Goal: Find specific page/section: Find specific page/section

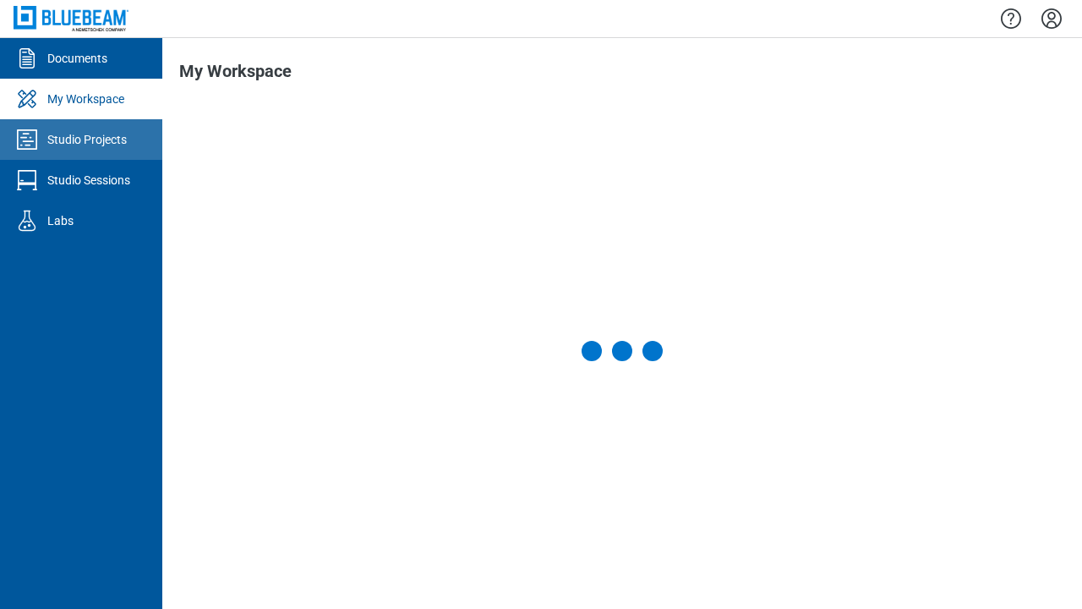
click at [81, 139] on div "Studio Projects" at bounding box center [86, 139] width 79 height 17
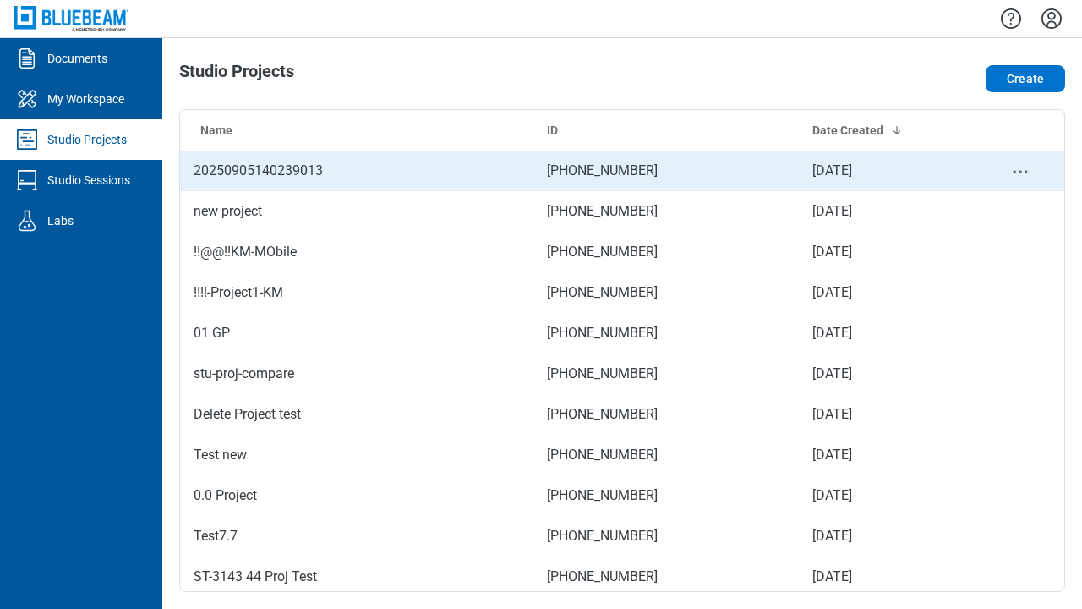
click at [622, 171] on td "059-221-443" at bounding box center [665, 170] width 265 height 41
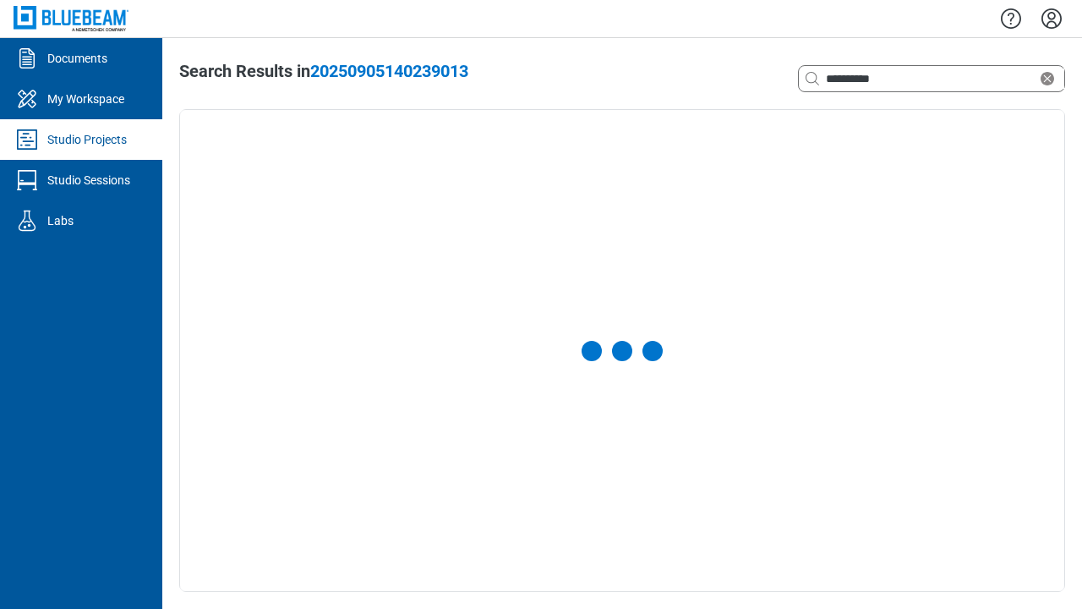
select select "**********"
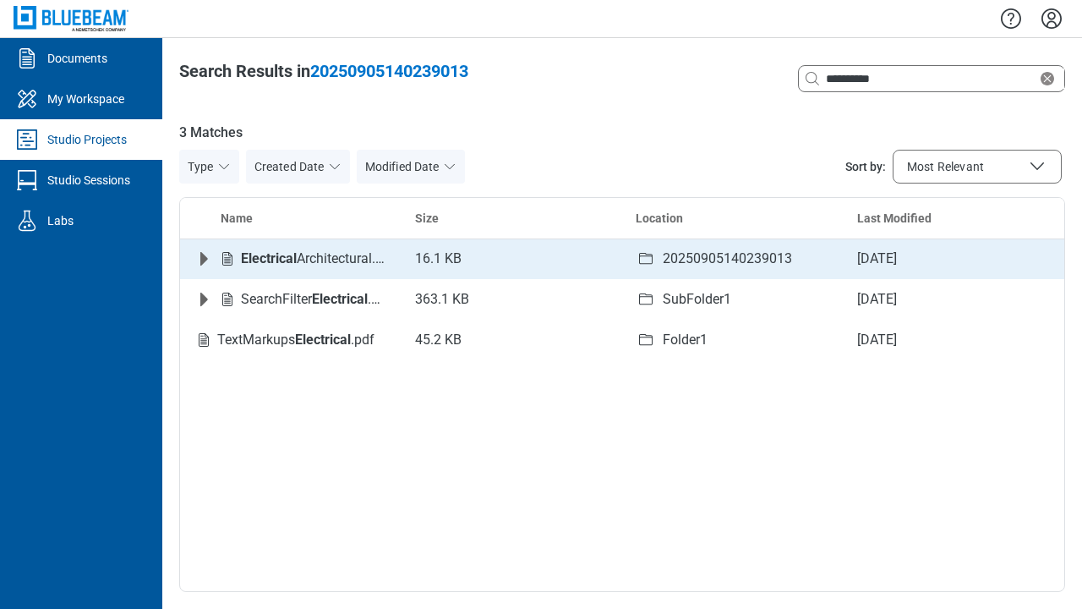
click at [204, 259] on icon "Expand row" at bounding box center [204, 259] width 8 height 14
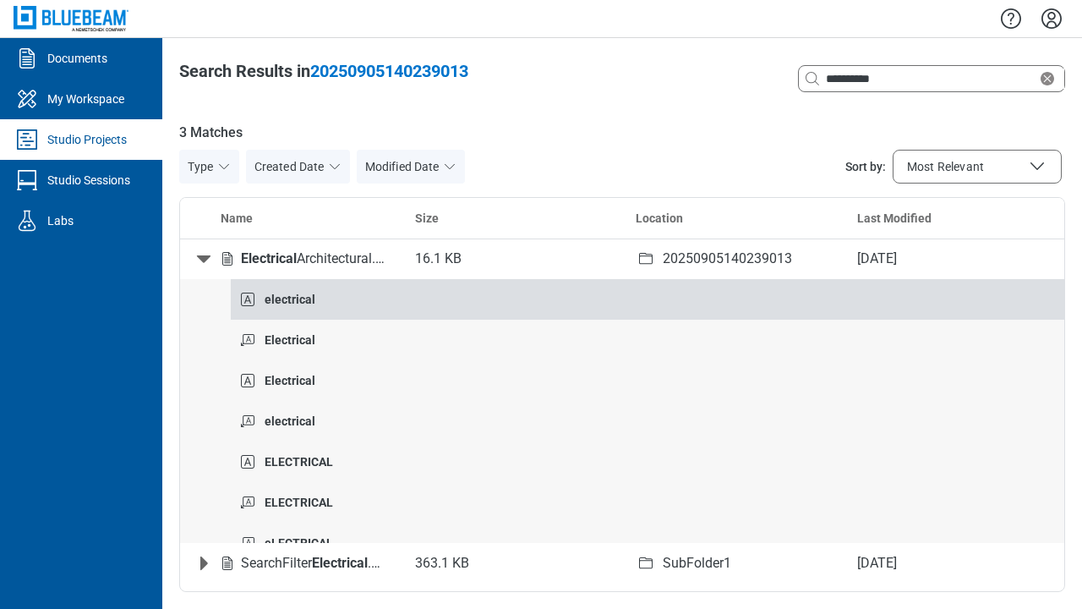
click at [289, 293] on strong "electrical" at bounding box center [290, 300] width 51 height 14
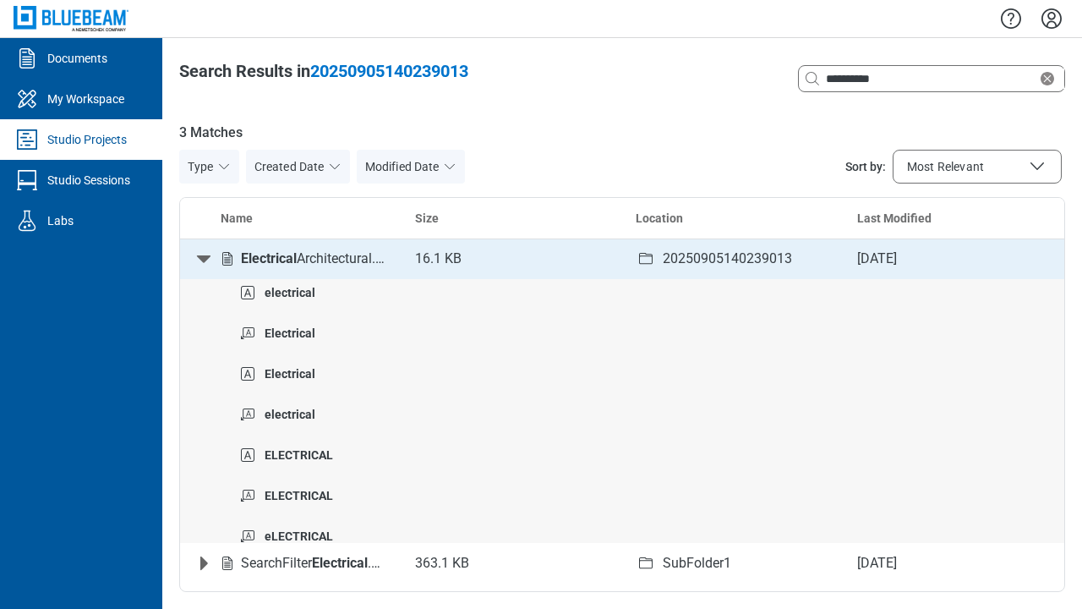
click at [204, 259] on icon "Collapse row" at bounding box center [204, 259] width 14 height 8
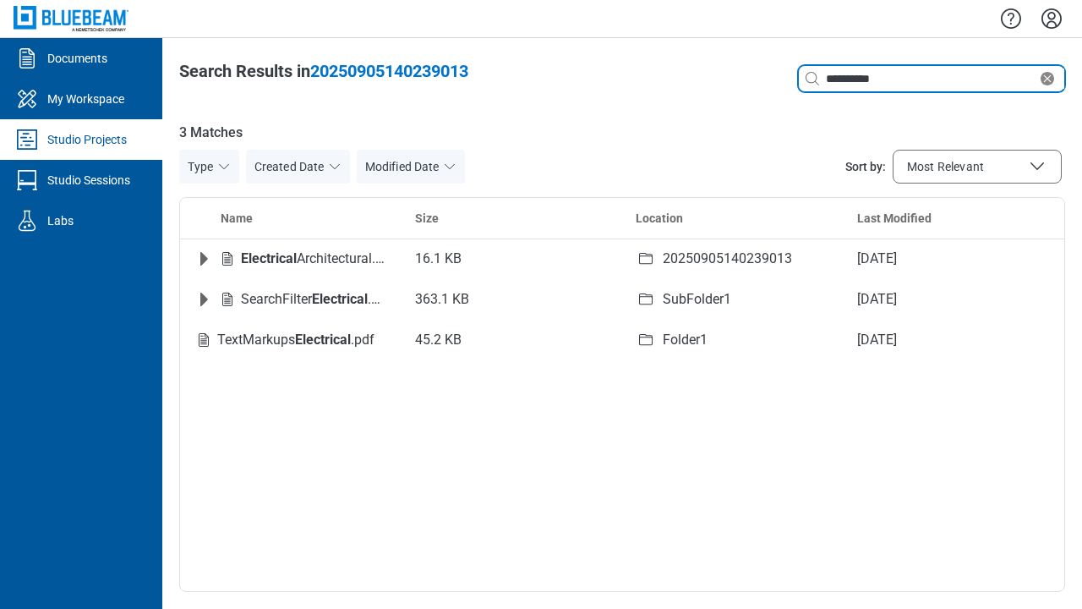
click at [1051, 79] on icon "Clear search" at bounding box center [1048, 79] width 14 height 14
type input "*"
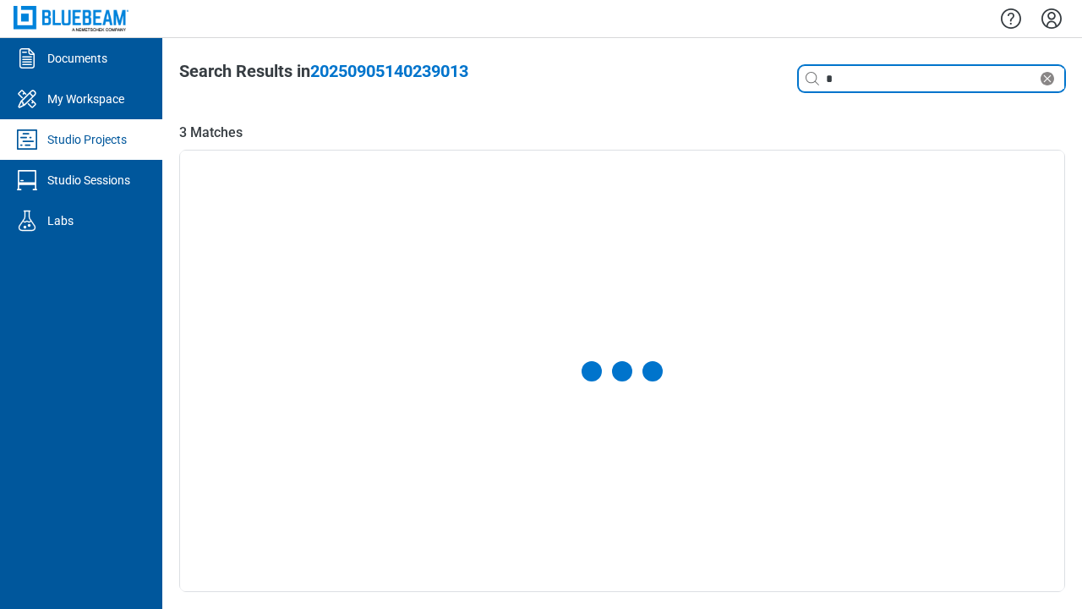
select select "**********"
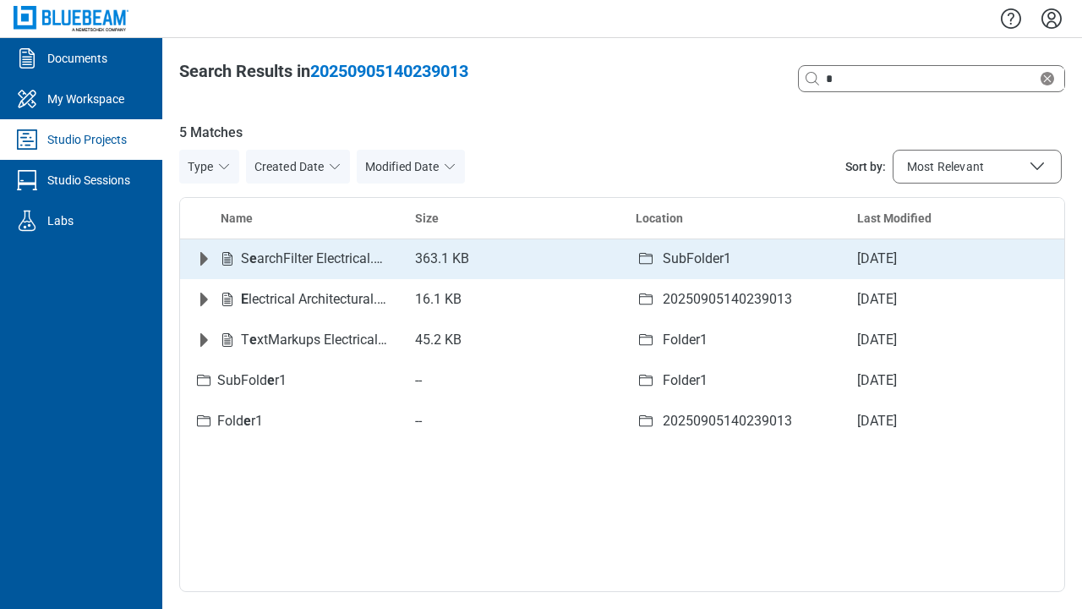
click at [204, 259] on icon "Expand row" at bounding box center [204, 259] width 8 height 14
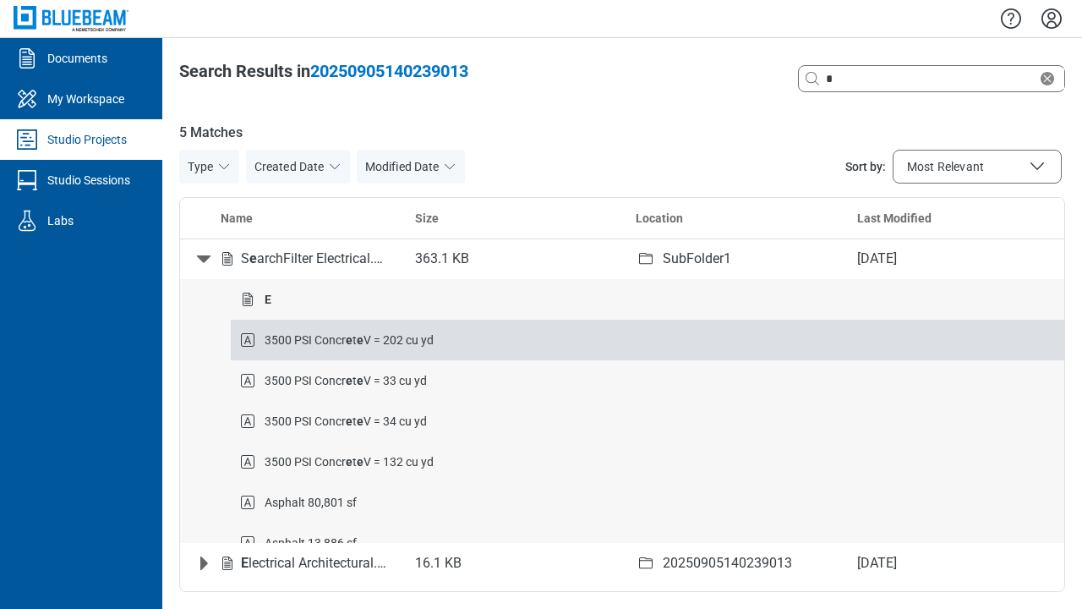
click at [349, 339] on strong "e" at bounding box center [349, 340] width 7 height 14
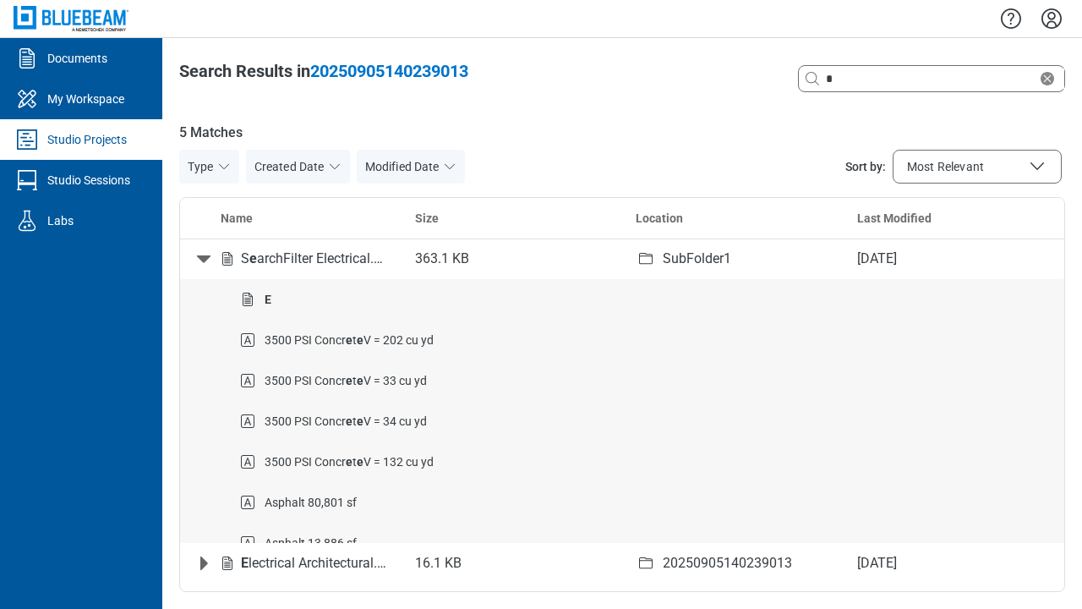
click at [204, 259] on icon "Collapse row" at bounding box center [204, 259] width 14 height 8
click at [1051, 79] on icon "Clear search" at bounding box center [1048, 79] width 14 height 14
